Goal: Find contact information: Find contact information

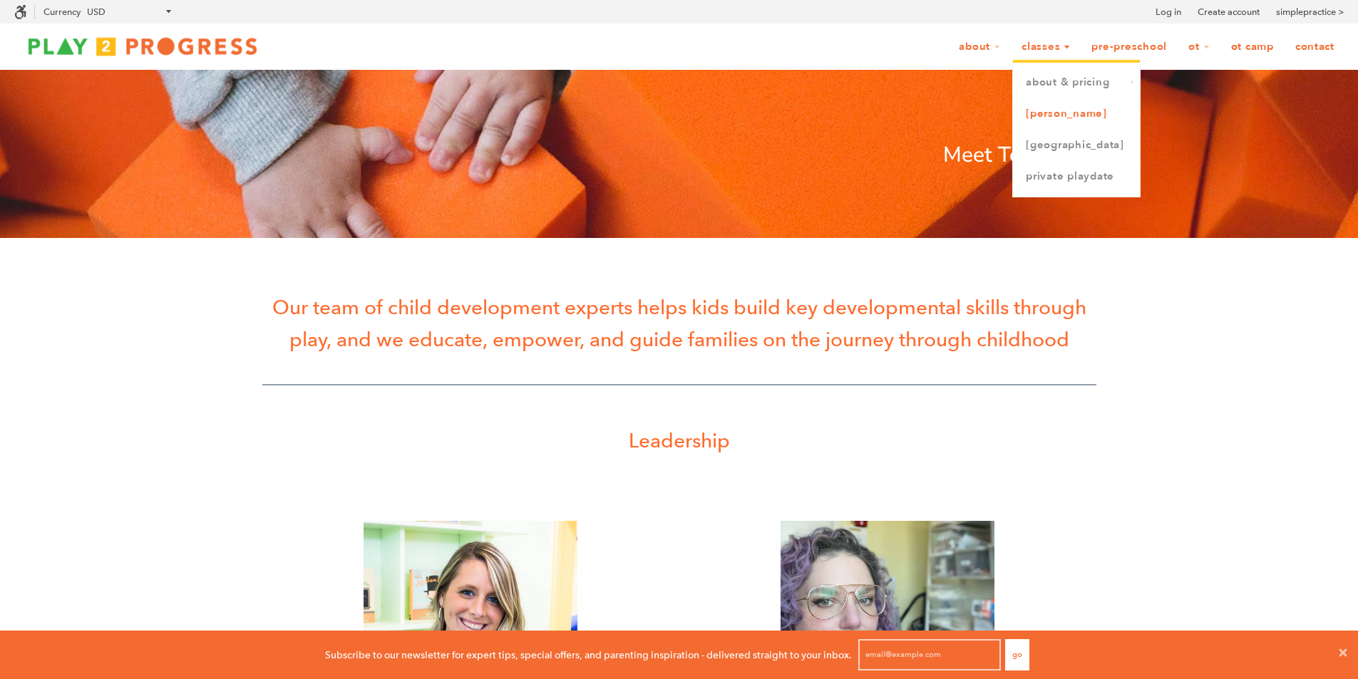
click at [1054, 115] on link "[PERSON_NAME]" at bounding box center [1076, 113] width 127 height 31
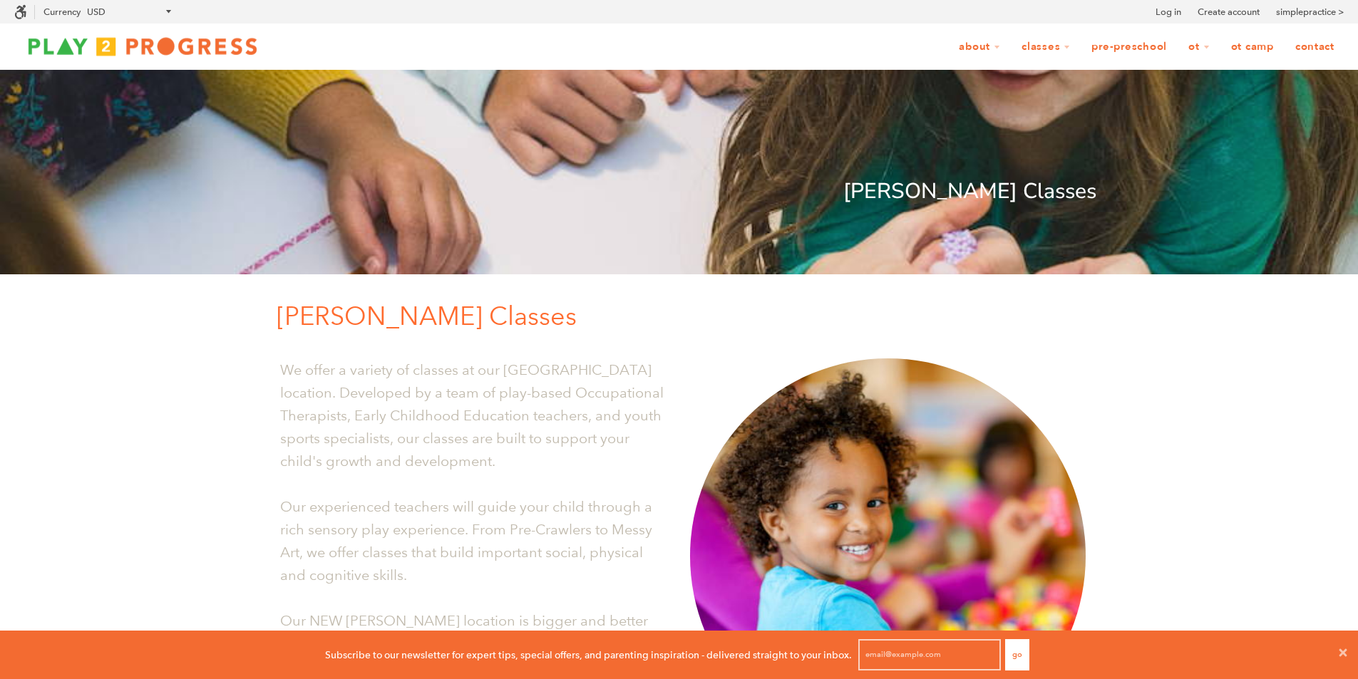
click at [1317, 45] on link "Contact" at bounding box center [1315, 47] width 58 height 27
click at [1315, 46] on link "Contact" at bounding box center [1315, 47] width 58 height 27
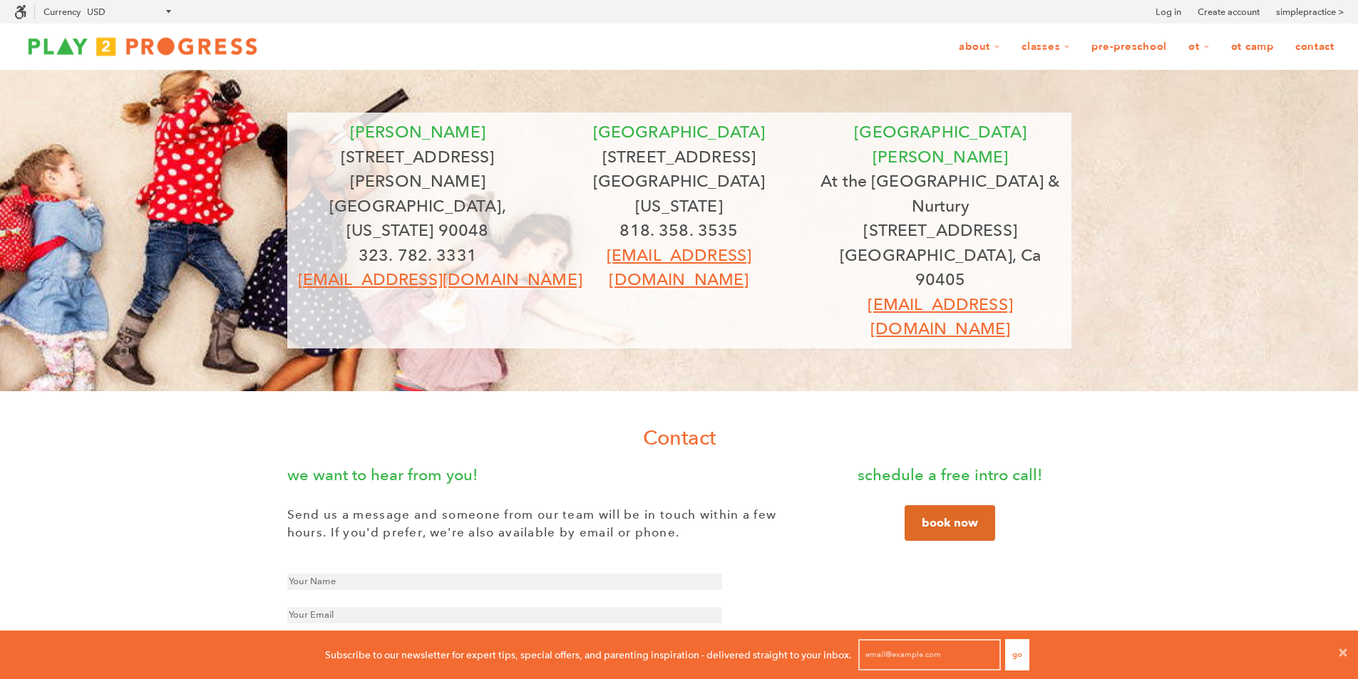
scroll to position [1, 11]
